Goal: Task Accomplishment & Management: Use online tool/utility

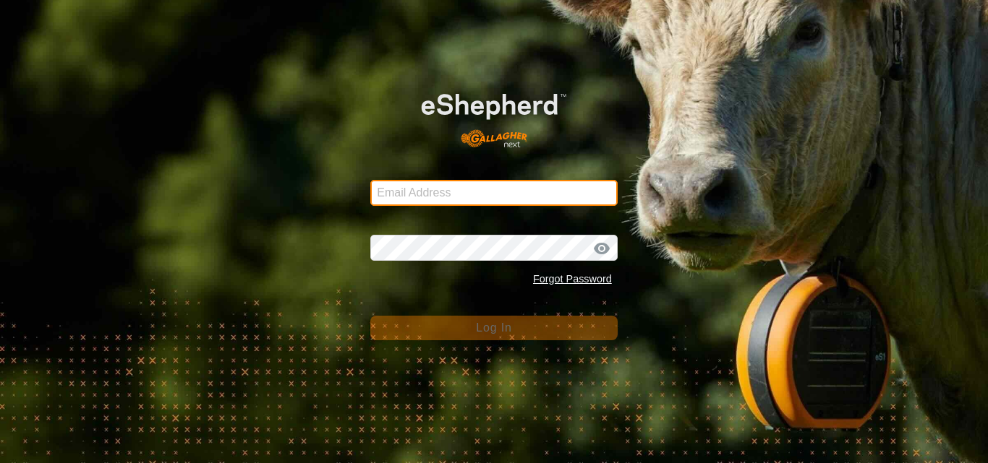
click at [425, 189] on input "Email Address" at bounding box center [493, 193] width 247 height 26
type input "[EMAIL_ADDRESS][DOMAIN_NAME]"
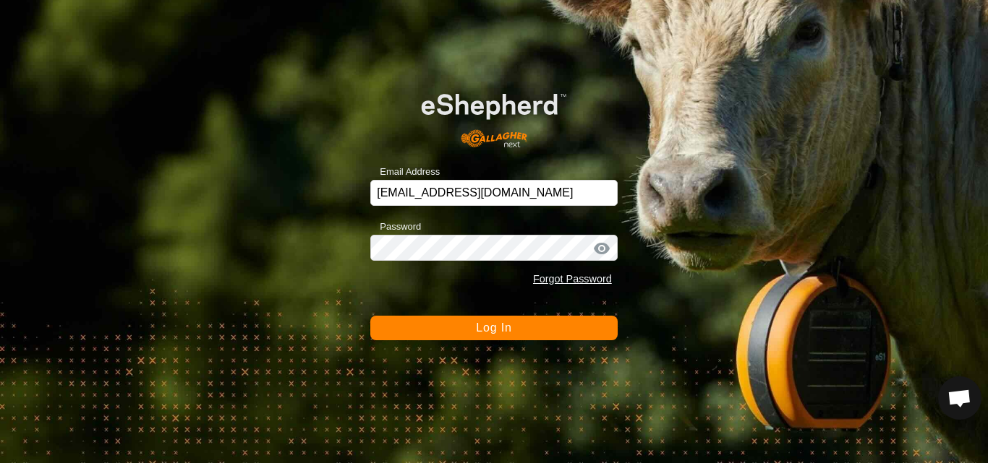
click at [484, 328] on span "Log In" at bounding box center [493, 328] width 35 height 12
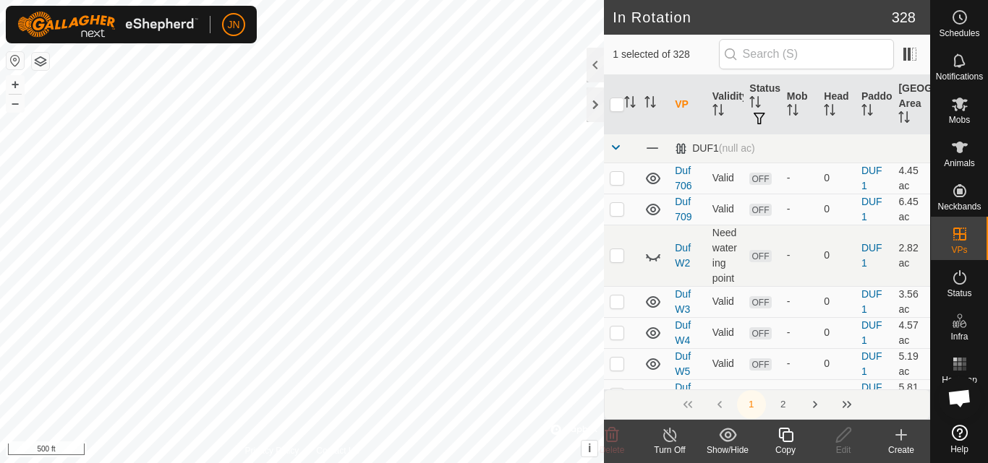
click at [787, 442] on icon at bounding box center [785, 435] width 14 height 14
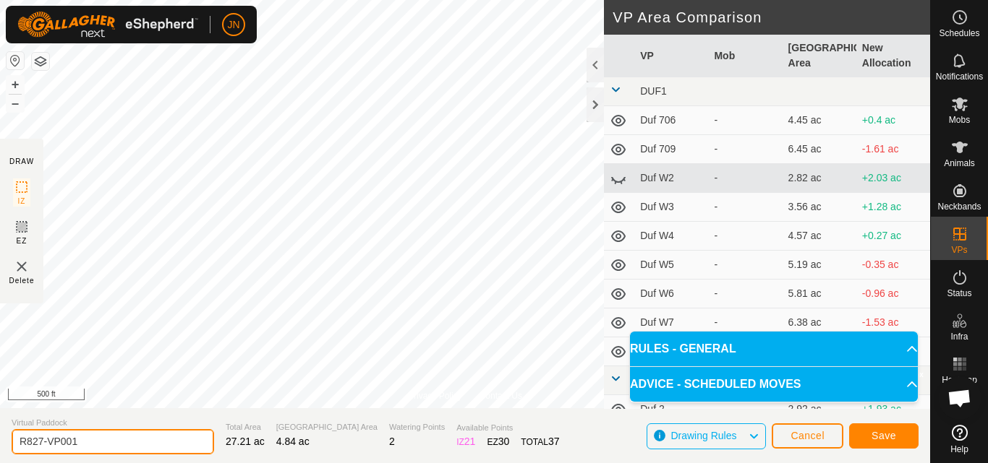
click at [106, 442] on input "R827-VP001" at bounding box center [113, 441] width 202 height 25
type input "R828"
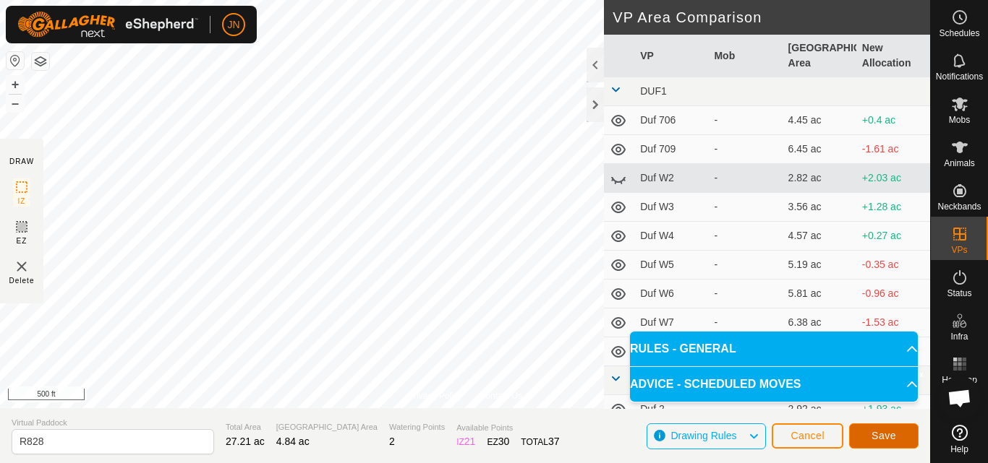
click at [875, 434] on span "Save" at bounding box center [883, 436] width 25 height 12
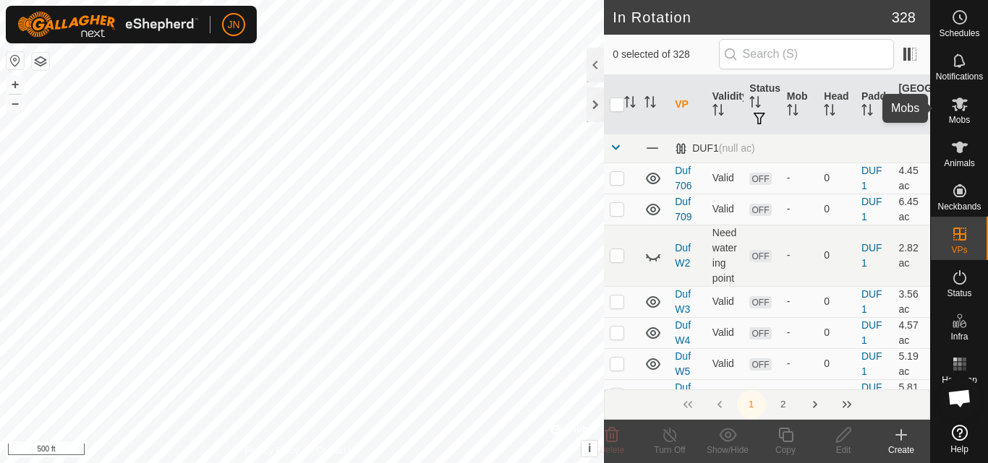
click at [959, 106] on icon at bounding box center [959, 105] width 16 height 14
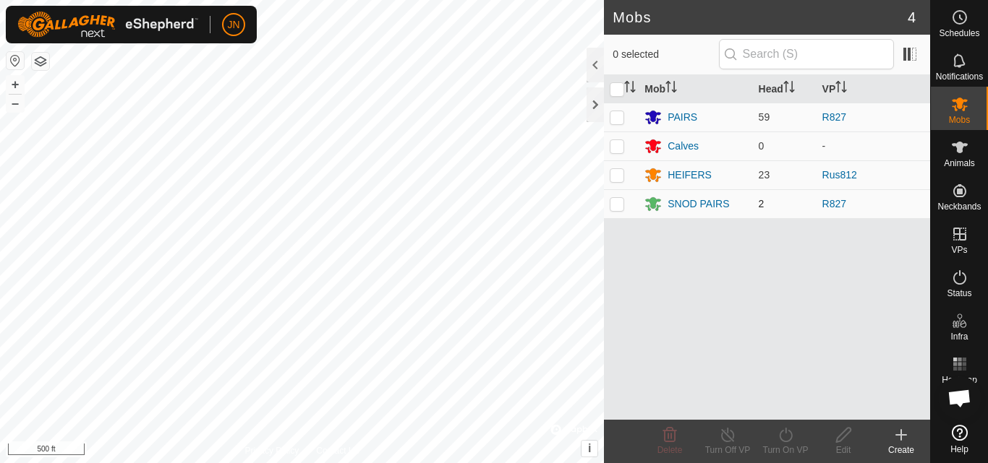
click at [617, 205] on p-checkbox at bounding box center [616, 204] width 14 height 12
checkbox input "true"
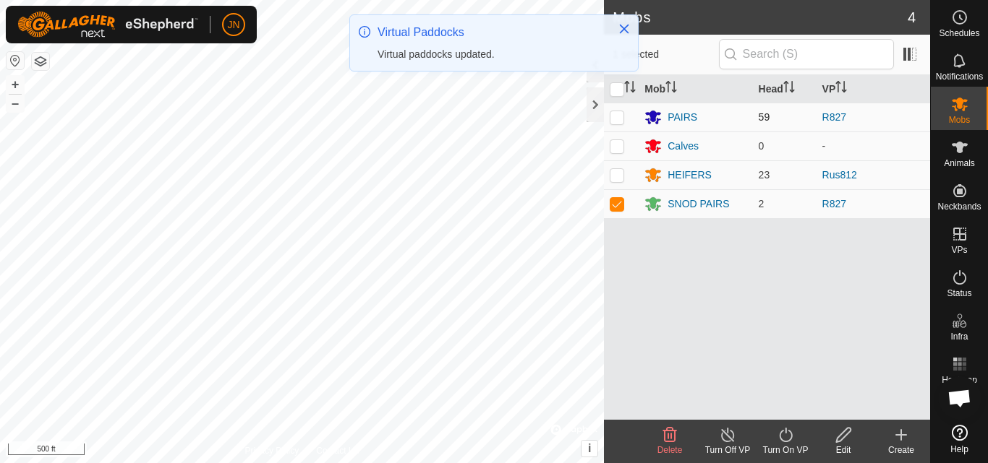
click at [615, 118] on p-checkbox at bounding box center [616, 117] width 14 height 12
checkbox input "true"
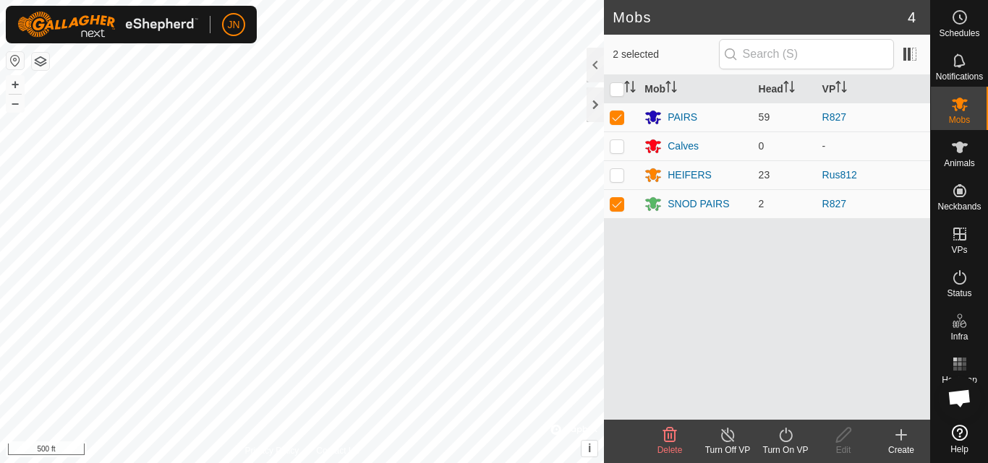
click at [785, 440] on icon at bounding box center [786, 435] width 18 height 17
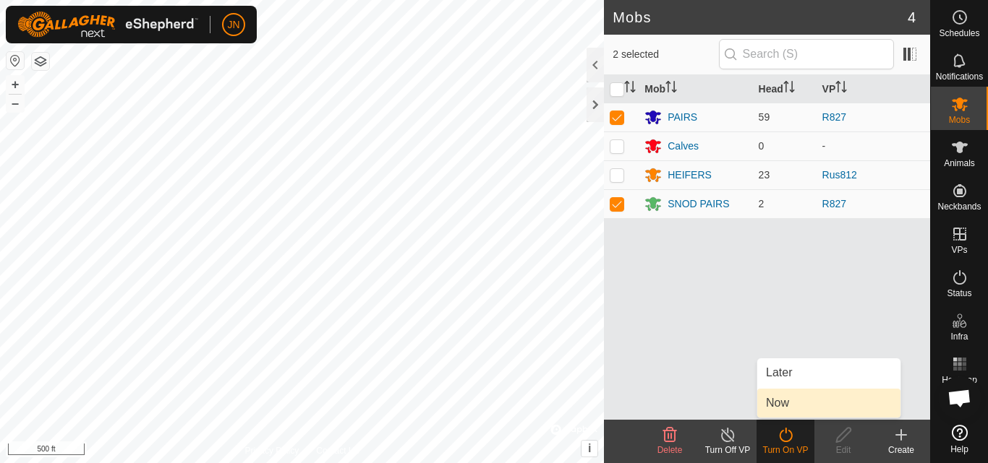
click at [779, 401] on link "Now" at bounding box center [828, 403] width 143 height 29
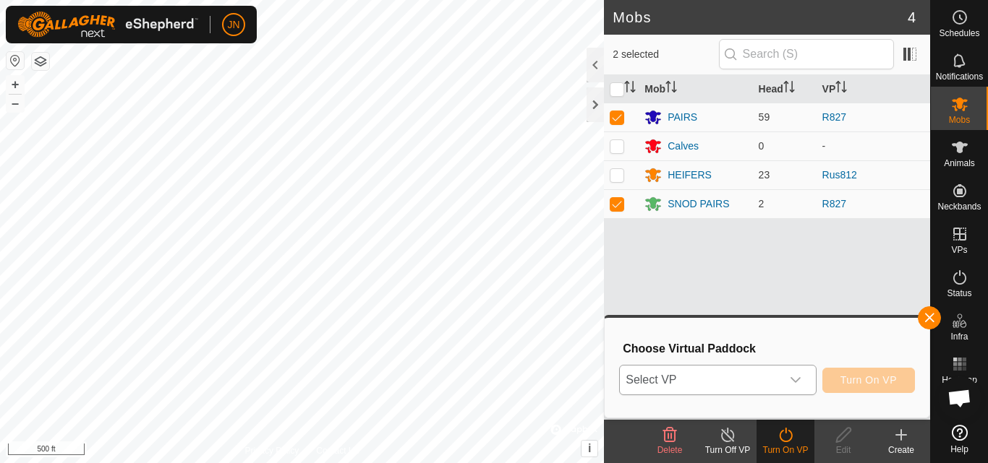
click at [727, 382] on span "Select VP" at bounding box center [700, 380] width 161 height 29
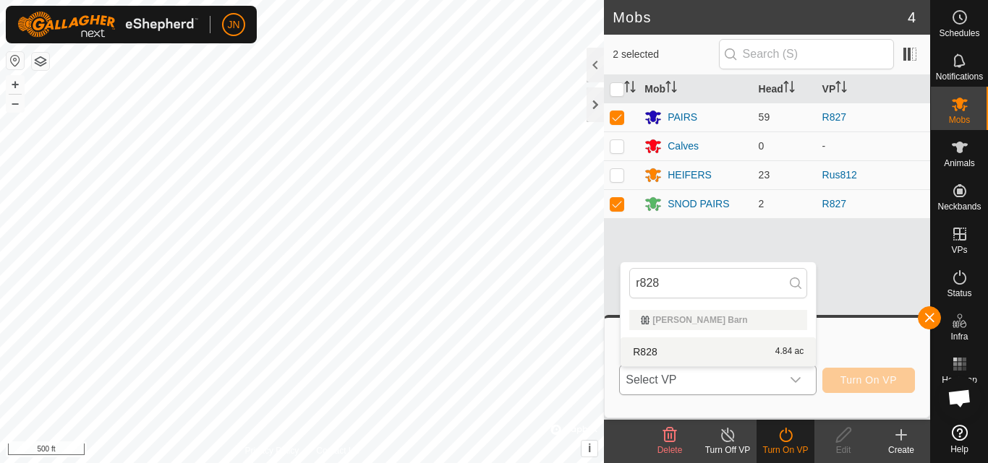
type input "r828"
click at [725, 353] on li "R828 4.84 ac" at bounding box center [717, 352] width 195 height 29
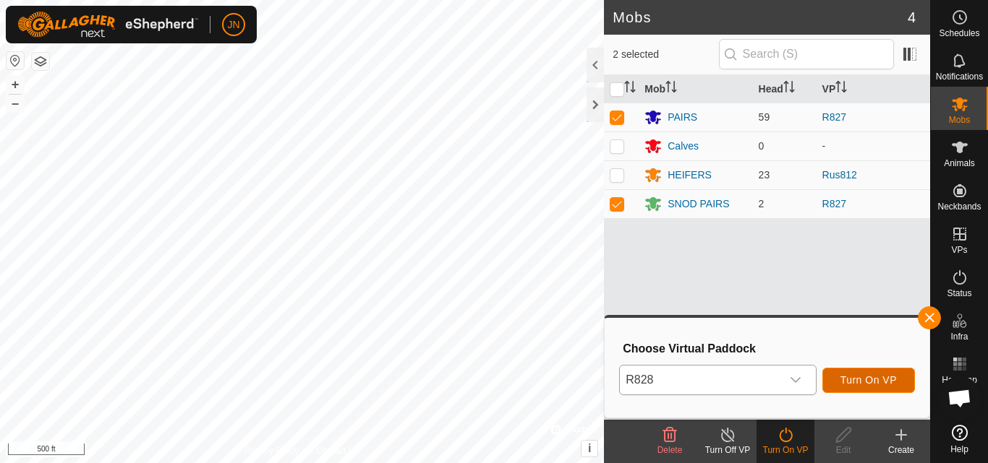
click at [858, 380] on span "Turn On VP" at bounding box center [868, 381] width 56 height 12
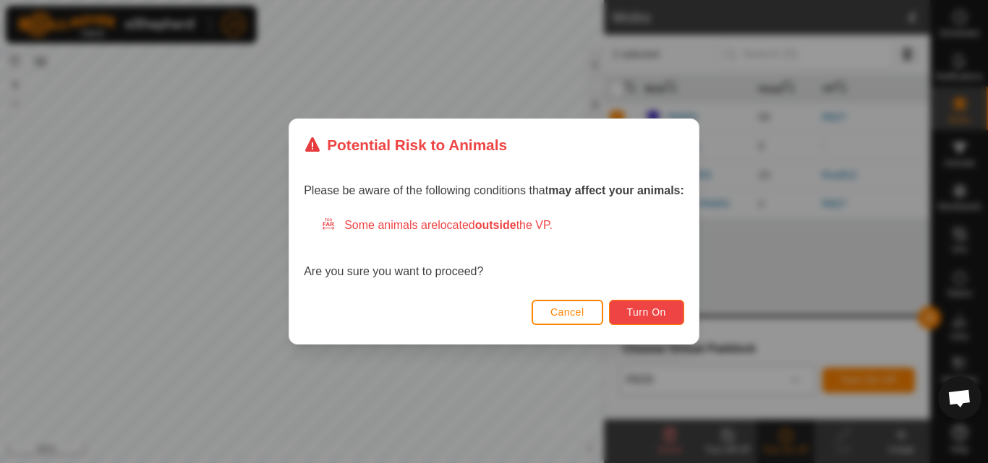
click at [675, 314] on button "Turn On" at bounding box center [646, 312] width 75 height 25
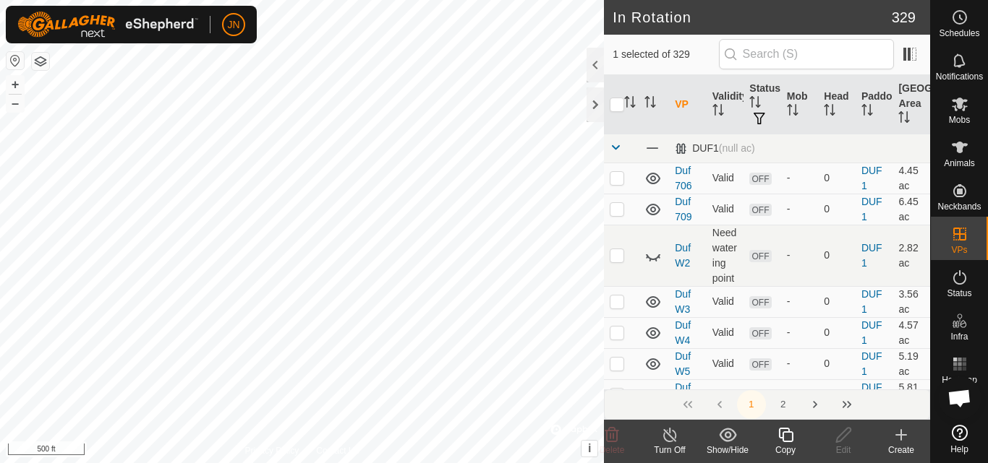
click at [785, 438] on icon at bounding box center [786, 435] width 18 height 17
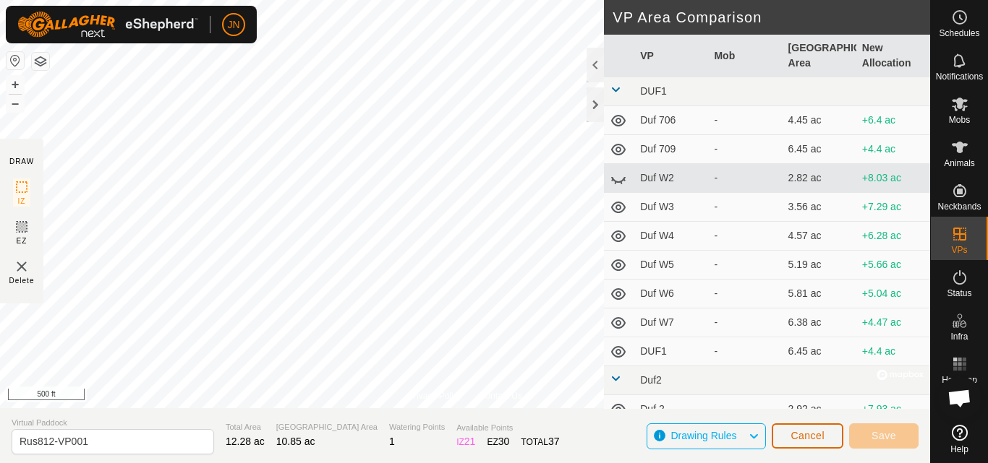
click at [479, 247] on div "Privacy Policy Contact Us W72 2646667328 PAIRS R827 + – ⇧ i © Mapbox , © OpenSt…" at bounding box center [465, 231] width 930 height 463
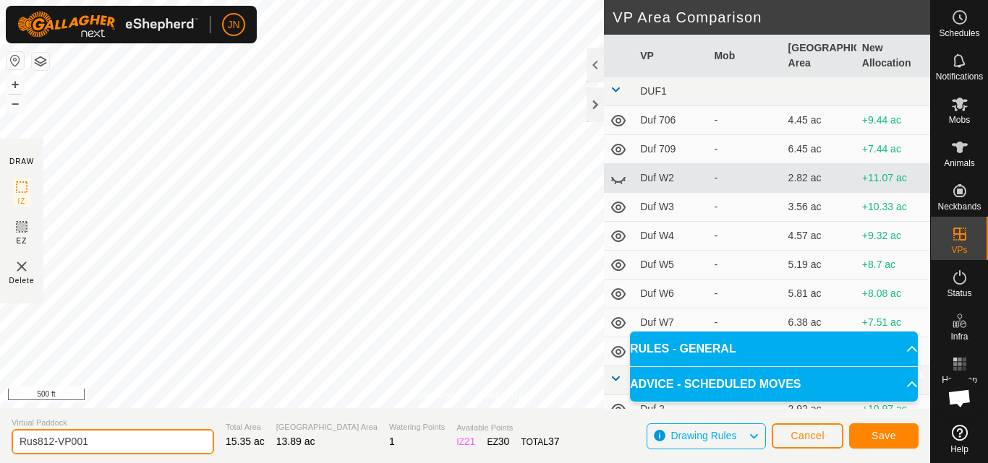
click at [104, 440] on input "Rus812-VP001" at bounding box center [113, 441] width 202 height 25
type input "Rus828"
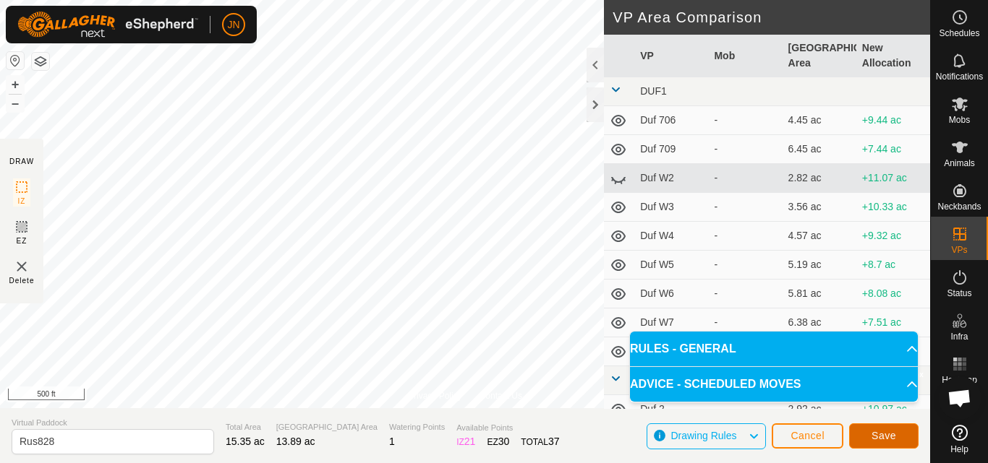
click at [891, 440] on span "Save" at bounding box center [883, 436] width 25 height 12
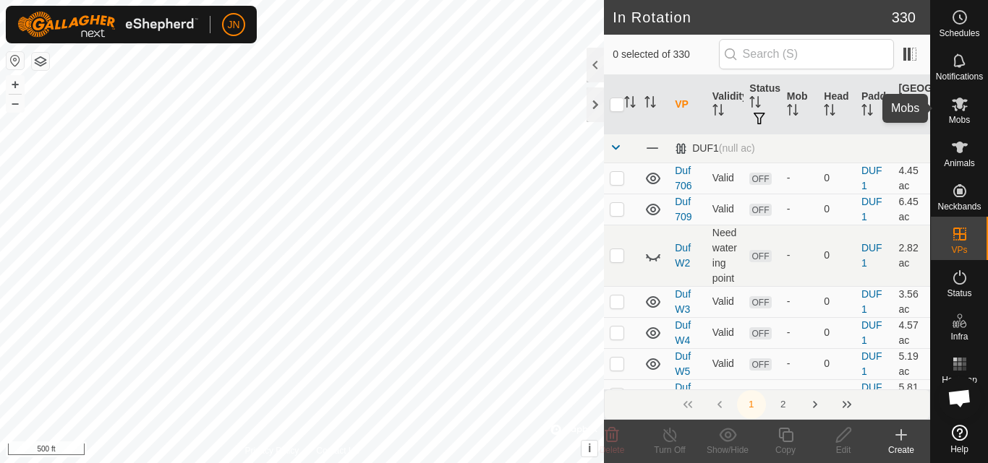
click at [959, 104] on icon at bounding box center [959, 105] width 16 height 14
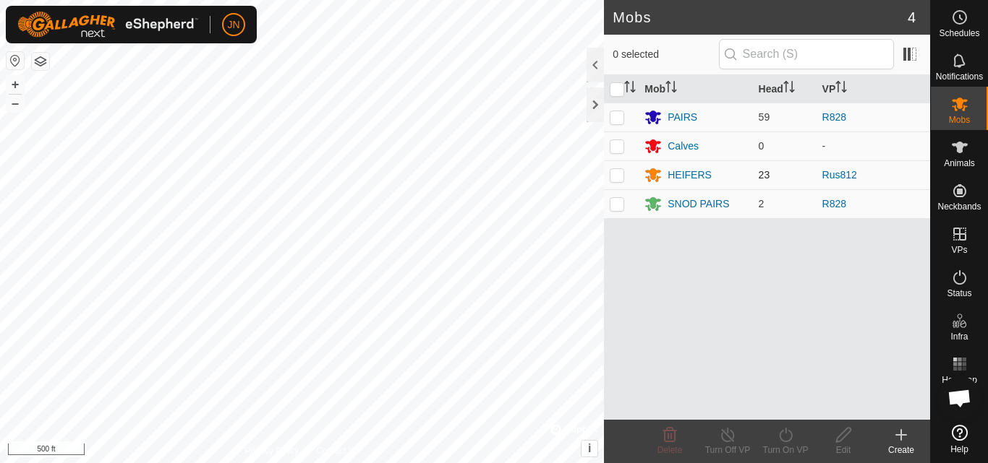
click at [613, 179] on p-checkbox at bounding box center [616, 175] width 14 height 12
checkbox input "true"
click at [791, 436] on icon at bounding box center [785, 435] width 13 height 14
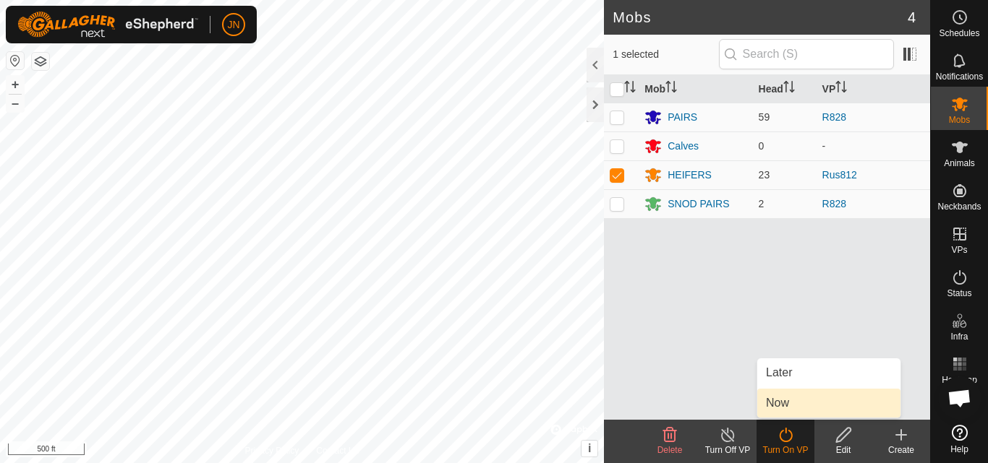
click at [788, 398] on link "Now" at bounding box center [828, 403] width 143 height 29
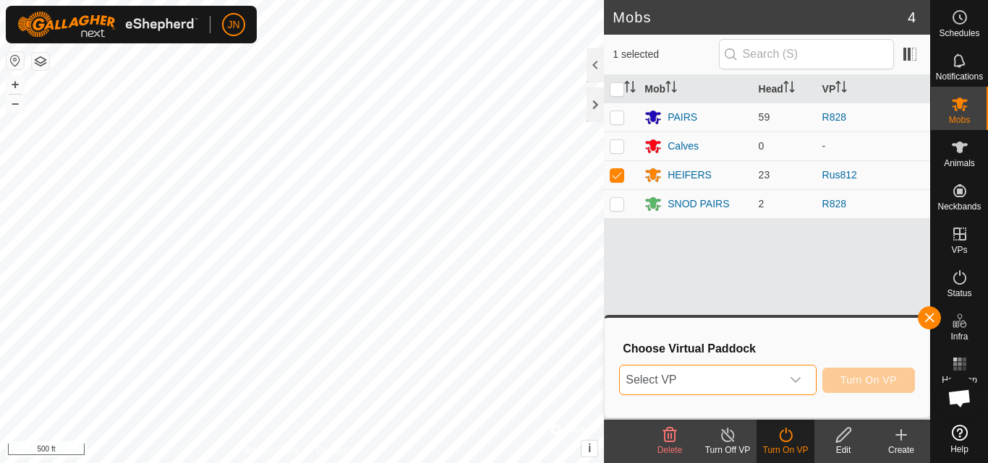
click at [735, 385] on span "Select VP" at bounding box center [700, 380] width 161 height 29
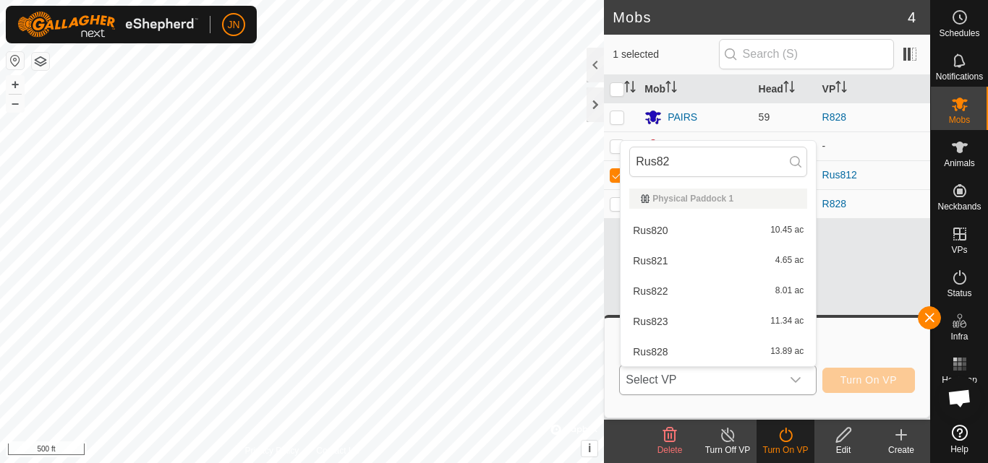
type input "Rus828"
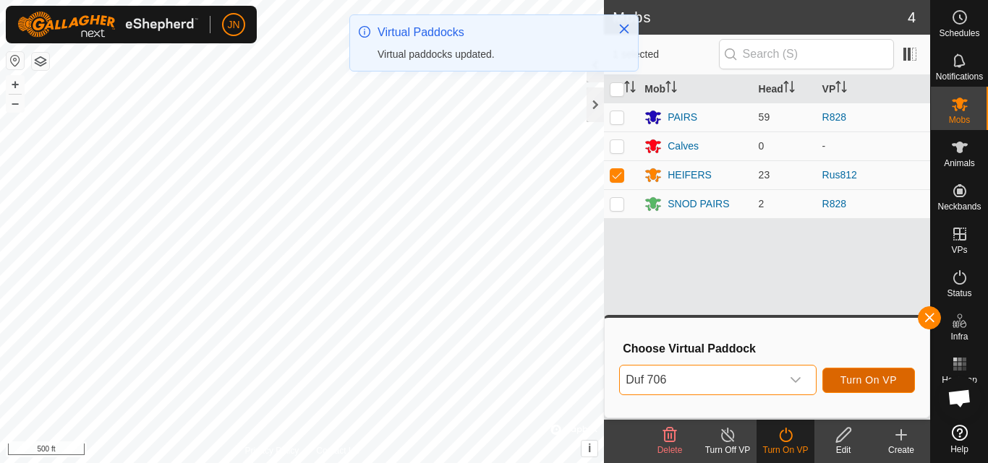
click at [853, 373] on button "Turn On VP" at bounding box center [868, 380] width 93 height 25
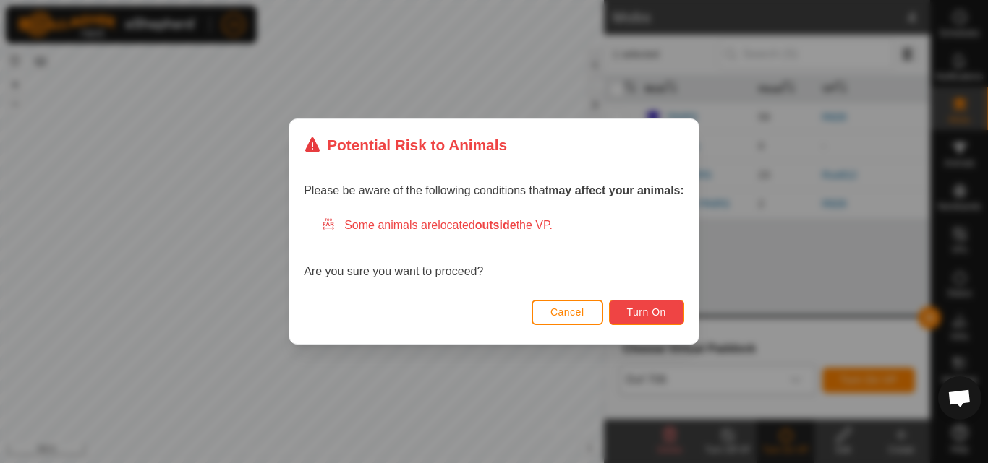
click at [661, 317] on span "Turn On" at bounding box center [646, 313] width 39 height 12
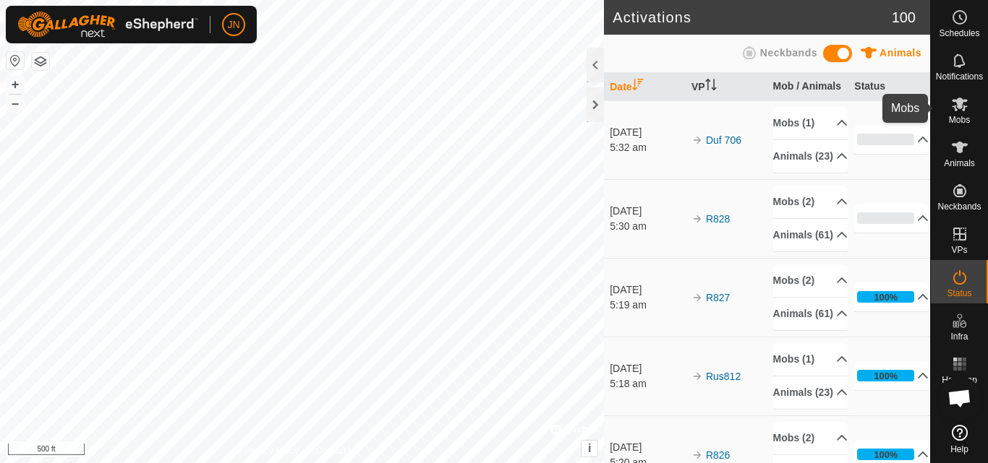
click at [957, 104] on icon at bounding box center [959, 105] width 16 height 14
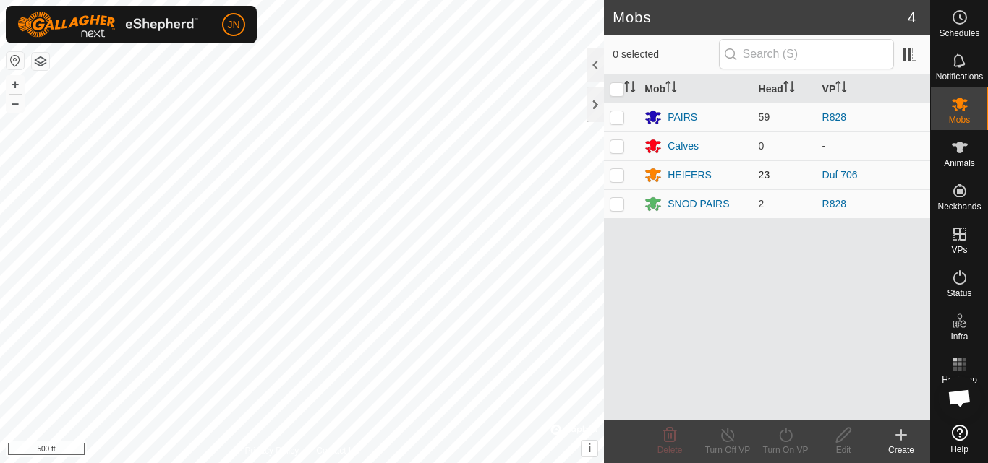
click at [617, 175] on p-checkbox at bounding box center [616, 175] width 14 height 12
checkbox input "true"
click at [787, 439] on icon at bounding box center [786, 435] width 18 height 17
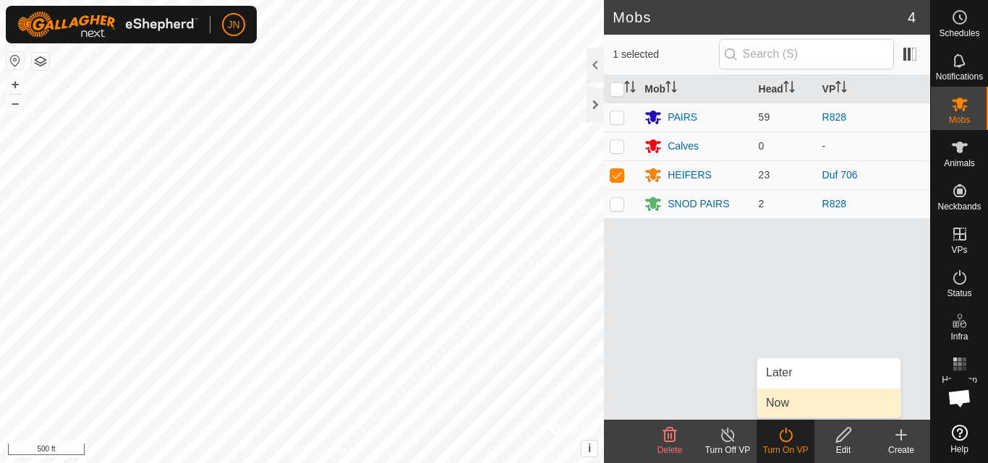
click at [791, 401] on link "Now" at bounding box center [828, 403] width 143 height 29
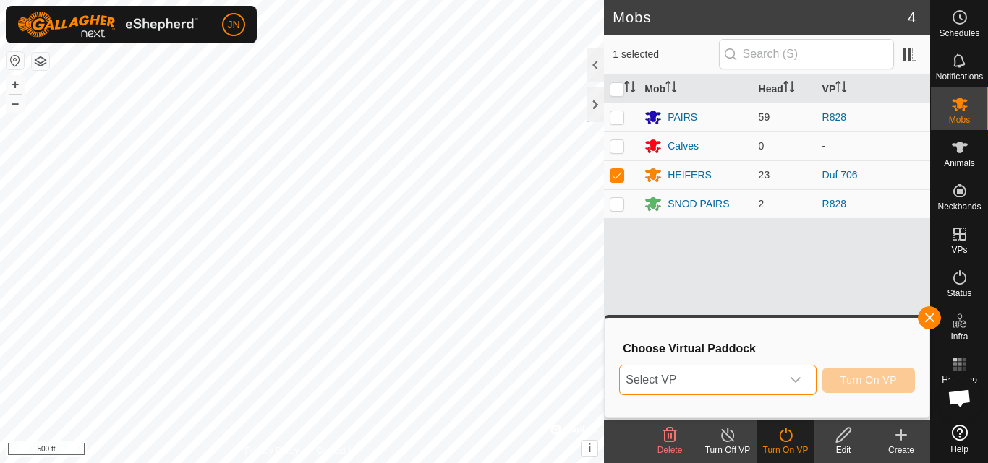
click at [727, 382] on span "Select VP" at bounding box center [700, 380] width 161 height 29
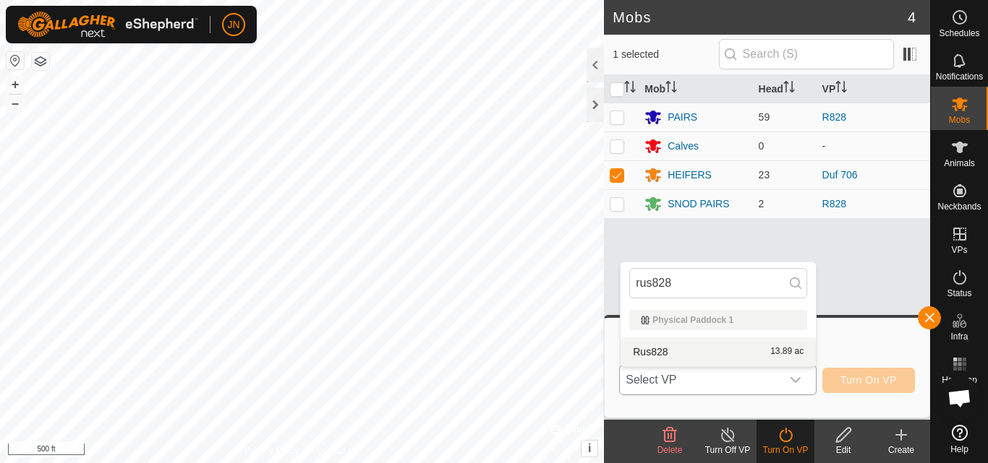
type input "rus828"
click at [725, 346] on li "Rus828 13.89 ac" at bounding box center [717, 352] width 195 height 29
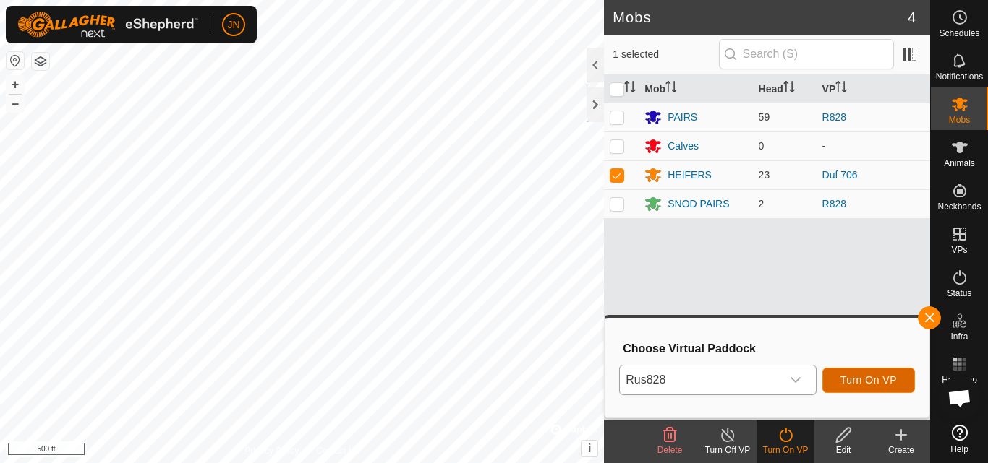
click at [869, 375] on span "Turn On VP" at bounding box center [868, 381] width 56 height 12
